Goal: Task Accomplishment & Management: Use online tool/utility

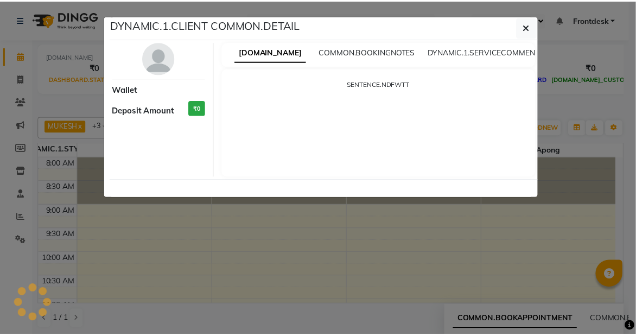
scroll to position [279, 0]
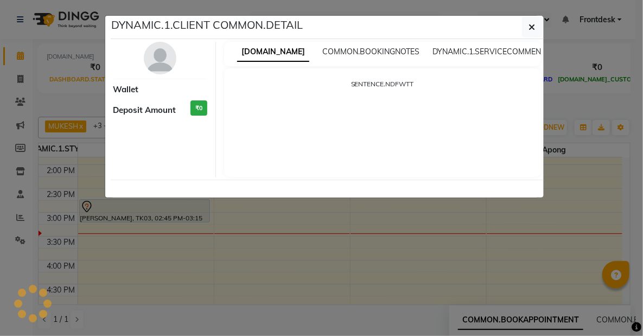
select select "7"
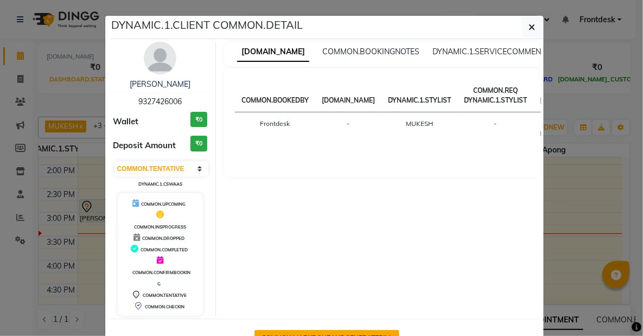
click at [344, 331] on button "COMMON.MARKDONEANDGENERATEBILL" at bounding box center [327, 338] width 145 height 17
select select "service"
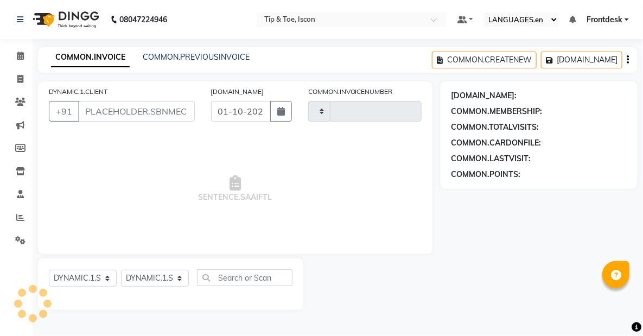
type input "0601"
select select "5988"
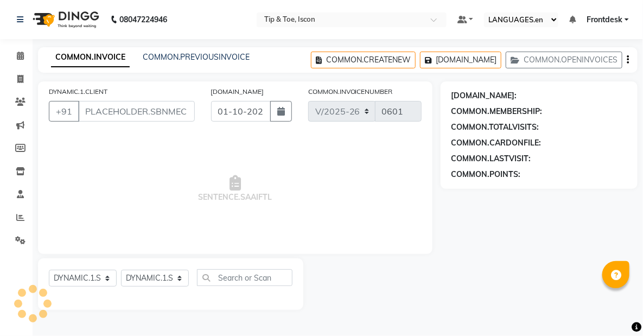
type input "9327426006"
select select "42646"
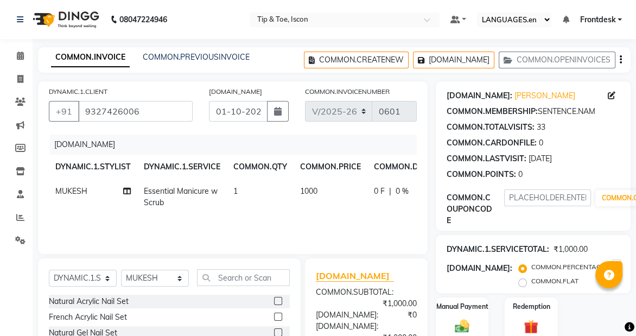
click at [502, 108] on div "COMMON.MEMBERSHIP:" at bounding box center [492, 111] width 91 height 11
click at [82, 275] on select "[DOMAIN_NAME] [DOMAIN_NAME] [DOMAIN_NAME] [DOMAIN_NAME] [DOMAIN_NAME] [DOMAIN_N…" at bounding box center [83, 278] width 68 height 17
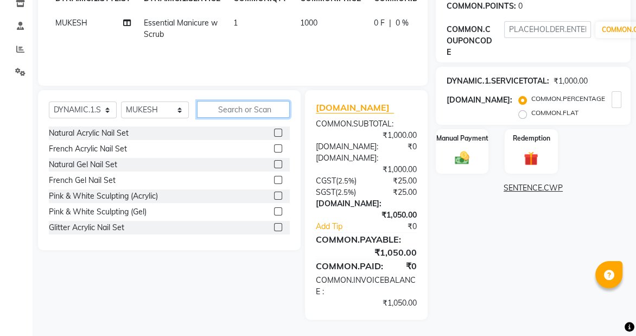
click at [212, 101] on input "text" at bounding box center [243, 109] width 93 height 17
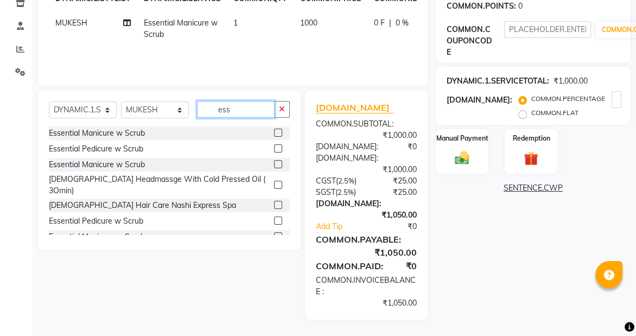
type input "ess"
click at [144, 142] on div "Essential Pedicure w Scrub" at bounding box center [169, 149] width 241 height 14
click at [274, 144] on label at bounding box center [278, 148] width 8 height 8
click at [274, 145] on input "checkbox" at bounding box center [277, 148] width 7 height 7
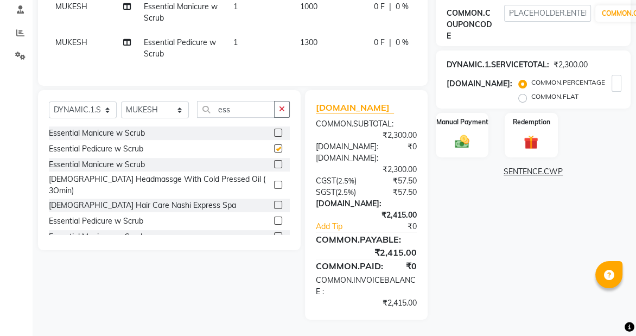
checkbox input "false"
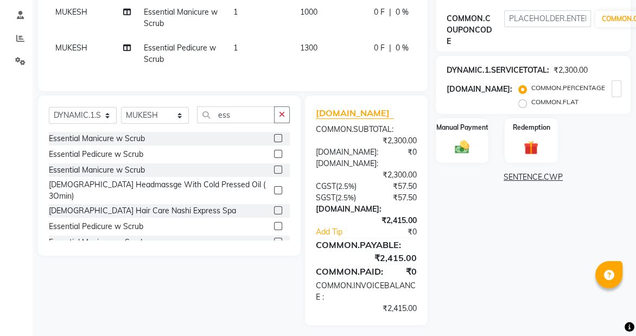
scroll to position [215, 0]
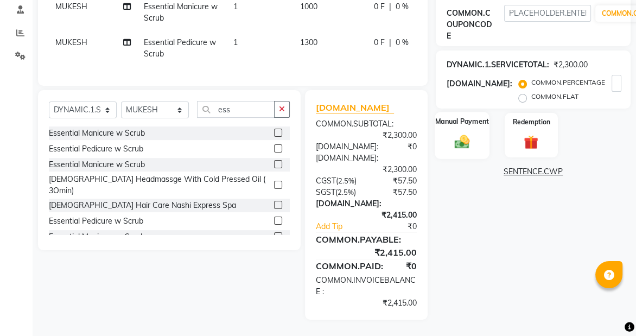
click at [456, 133] on img at bounding box center [462, 141] width 24 height 17
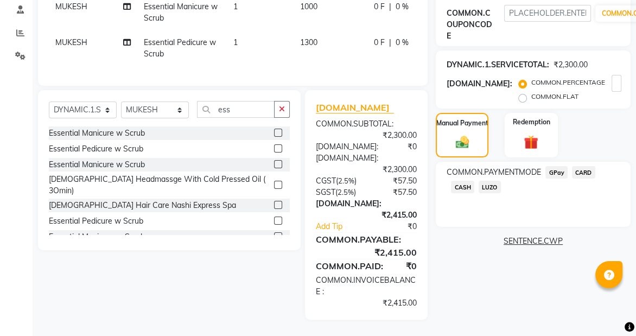
click at [466, 181] on span "CASH" at bounding box center [462, 187] width 23 height 12
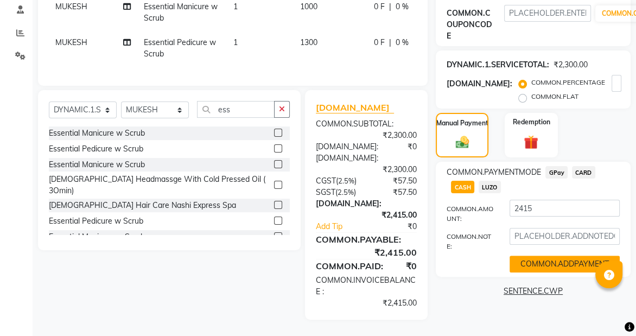
click at [562, 256] on button "COMMON.ADDPAYMENT" at bounding box center [565, 264] width 110 height 17
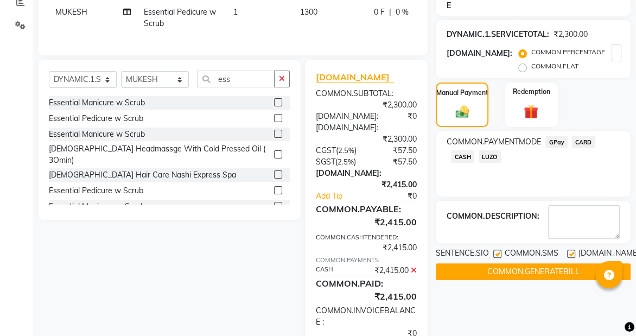
drag, startPoint x: 559, startPoint y: 249, endPoint x: 542, endPoint y: 265, distance: 23.4
click at [542, 265] on div "SENTENCE.SIO COMMON.SMS [DOMAIN_NAME] [DOMAIN_NAME]" at bounding box center [533, 264] width 195 height 33
click at [542, 265] on button "COMMON.GENERATEBILL" at bounding box center [533, 271] width 195 height 17
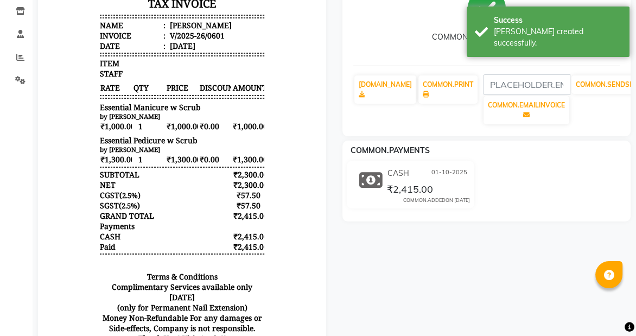
scroll to position [166, 0]
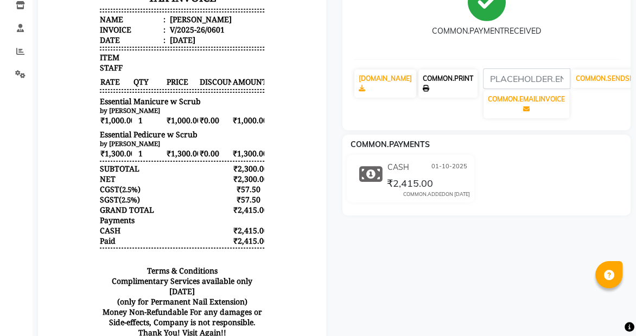
click at [478, 76] on link "COMMON.PRINT" at bounding box center [448, 83] width 59 height 28
select select "service"
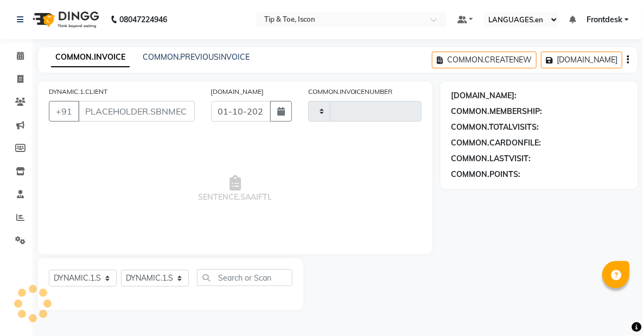
type input "0602"
select select "5988"
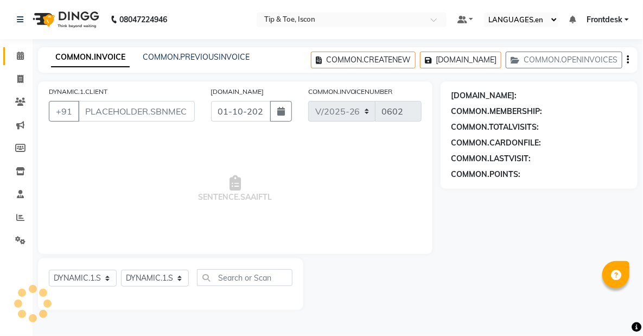
type input "9327426006"
select select "42646"
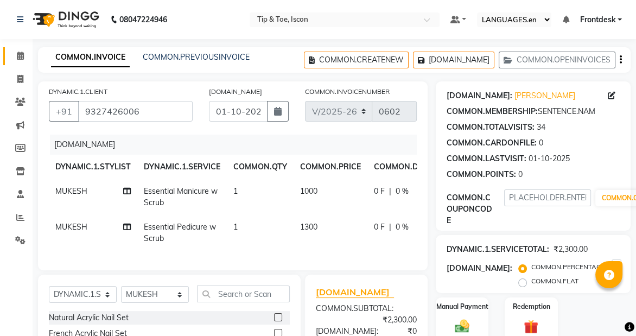
click at [26, 56] on span at bounding box center [20, 56] width 19 height 12
